Goal: Transaction & Acquisition: Obtain resource

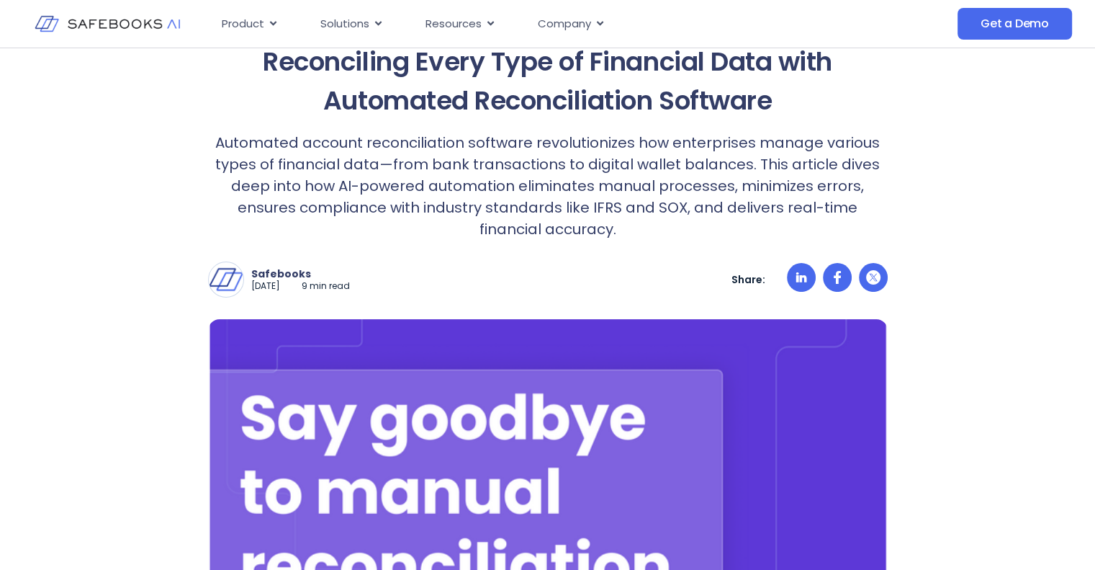
scroll to position [176, 0]
click at [1021, 24] on span "Get a Demo" at bounding box center [1015, 24] width 68 height 14
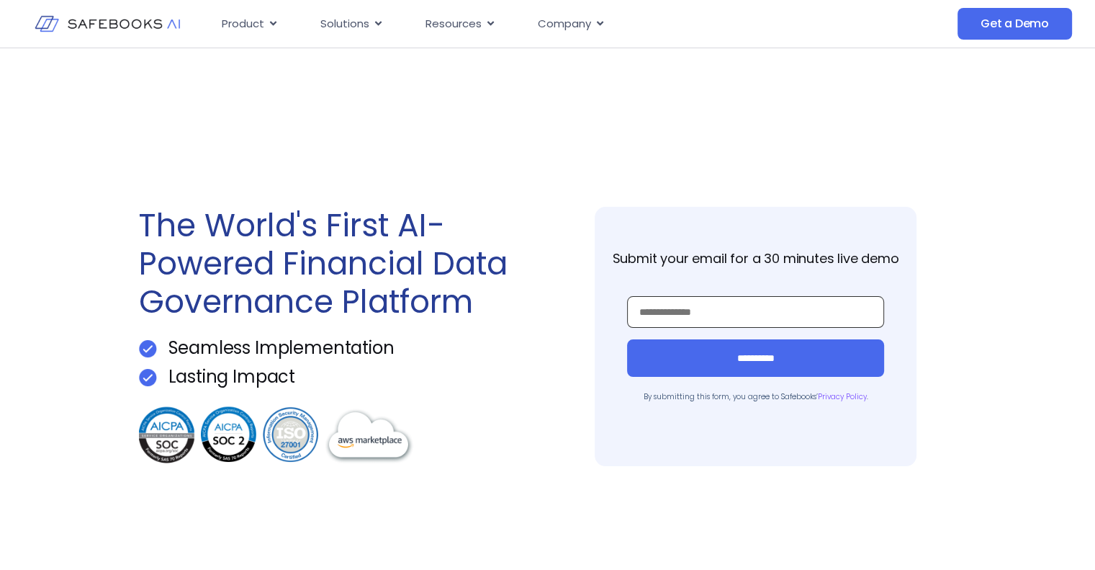
click at [712, 313] on input "Work Email *" at bounding box center [755, 312] width 257 height 32
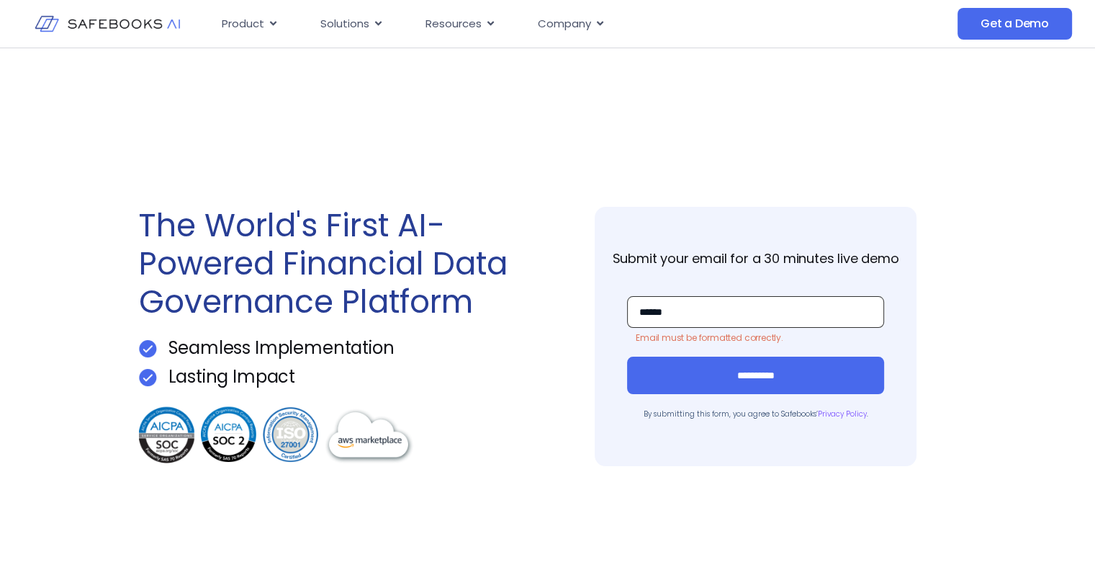
type input "**********"
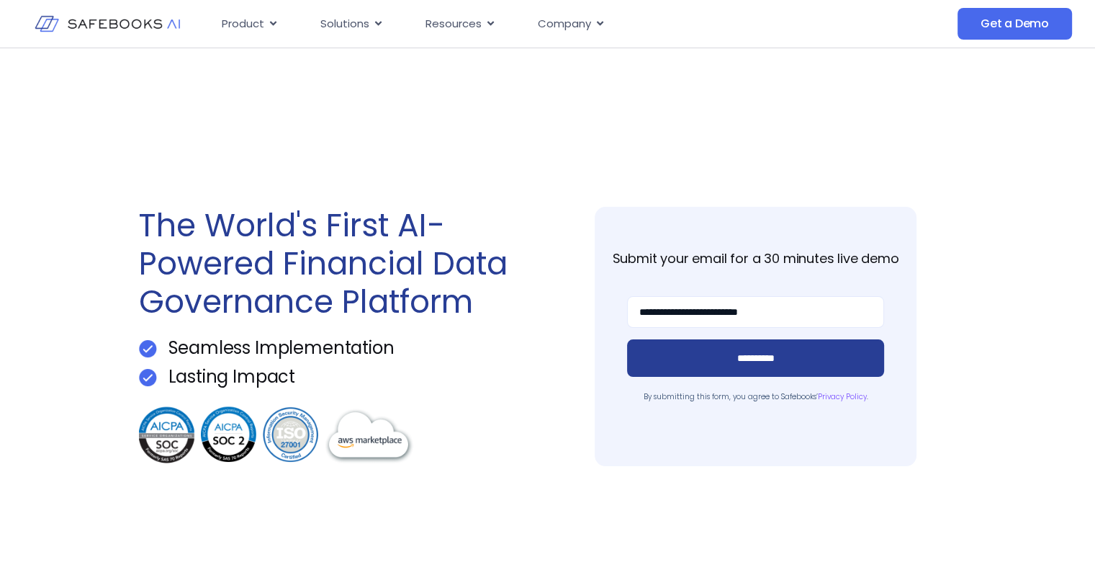
click at [719, 351] on input "**********" at bounding box center [755, 357] width 257 height 37
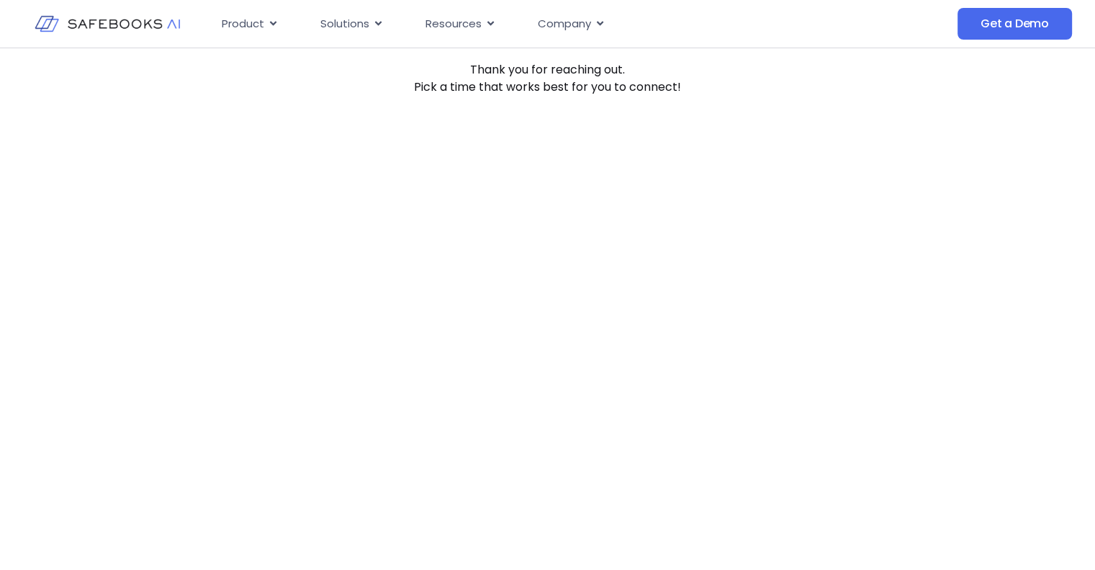
scroll to position [138, 0]
click at [122, 160] on div "Submission Successful! Thank you for reaching out.   Pick a time that works bes…" at bounding box center [547, 413] width 1095 height 1006
click at [0, 509] on div "Submission Successful! Thank you for reaching out.   Pick a time that works bes…" at bounding box center [547, 361] width 1095 height 1006
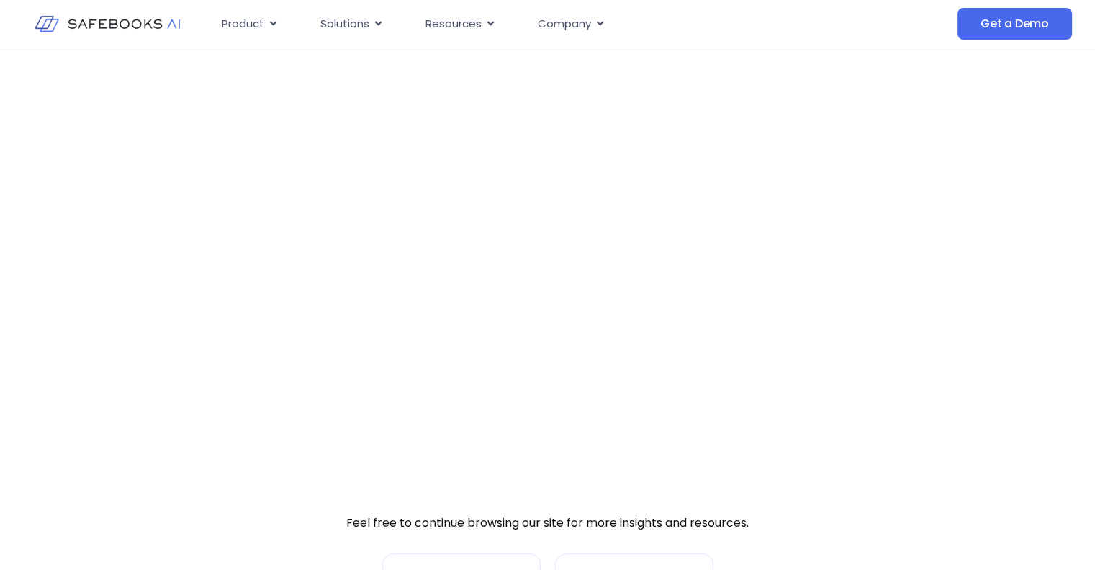
scroll to position [328, 0]
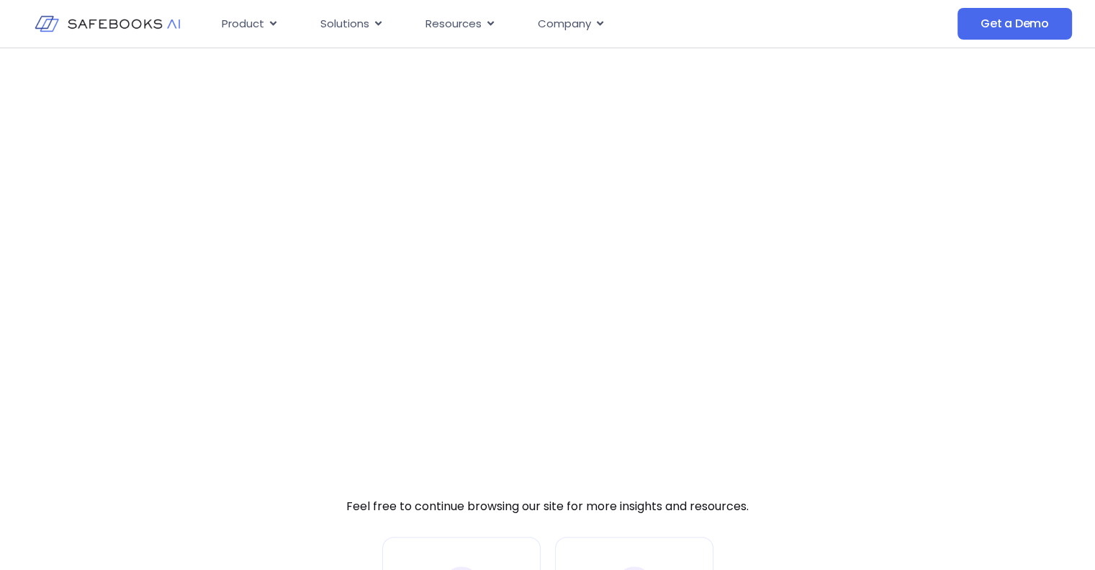
click at [841, 140] on div "Submission Successful! Thank you for reaching out.   Pick a time that works bes…" at bounding box center [547, 224] width 1095 height 1006
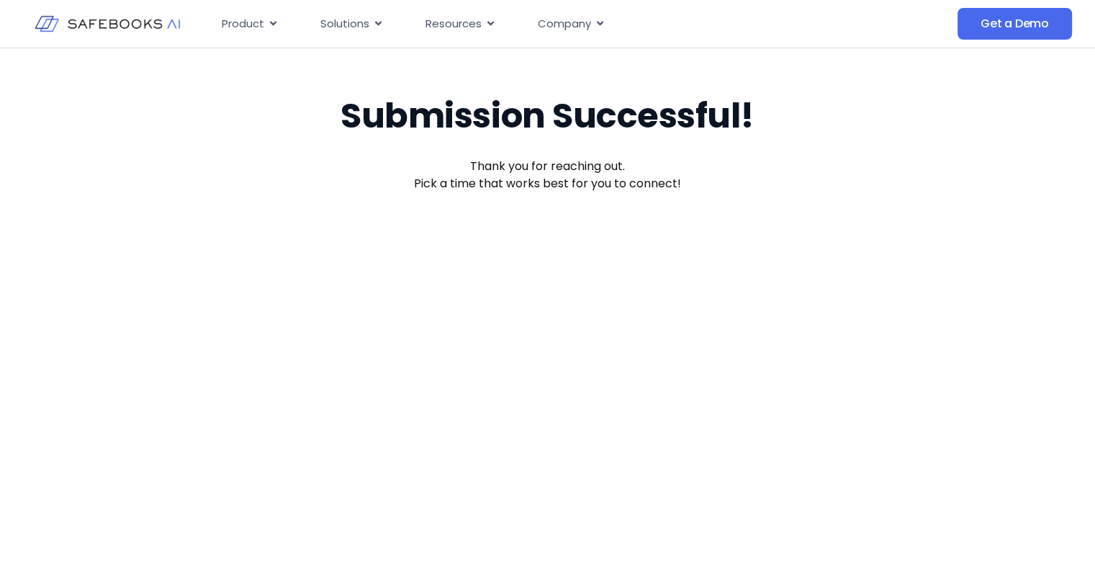
scroll to position [43, 0]
